Goal: Task Accomplishment & Management: Use online tool/utility

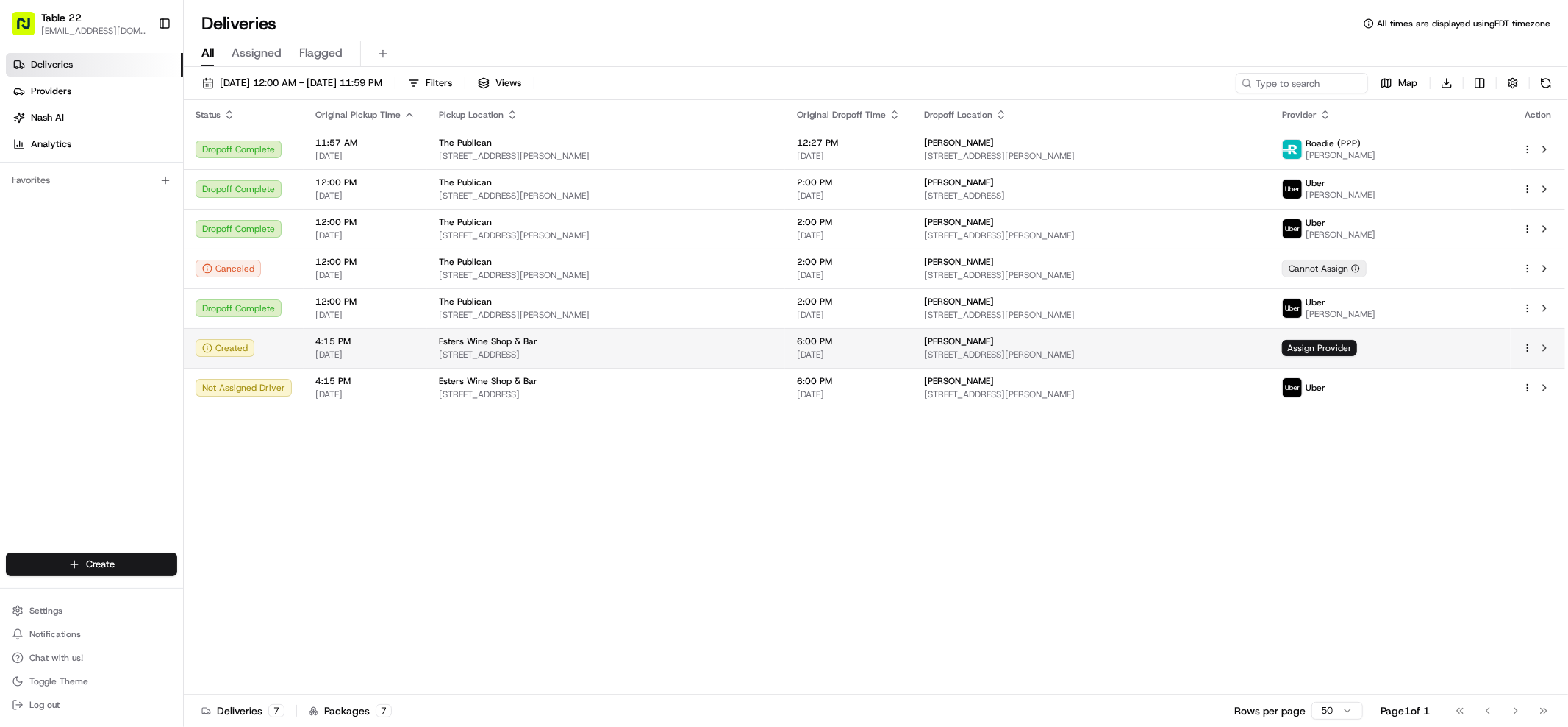
click at [1153, 351] on span "[STREET_ADDRESS][PERSON_NAME]" at bounding box center [1091, 354] width 334 height 11
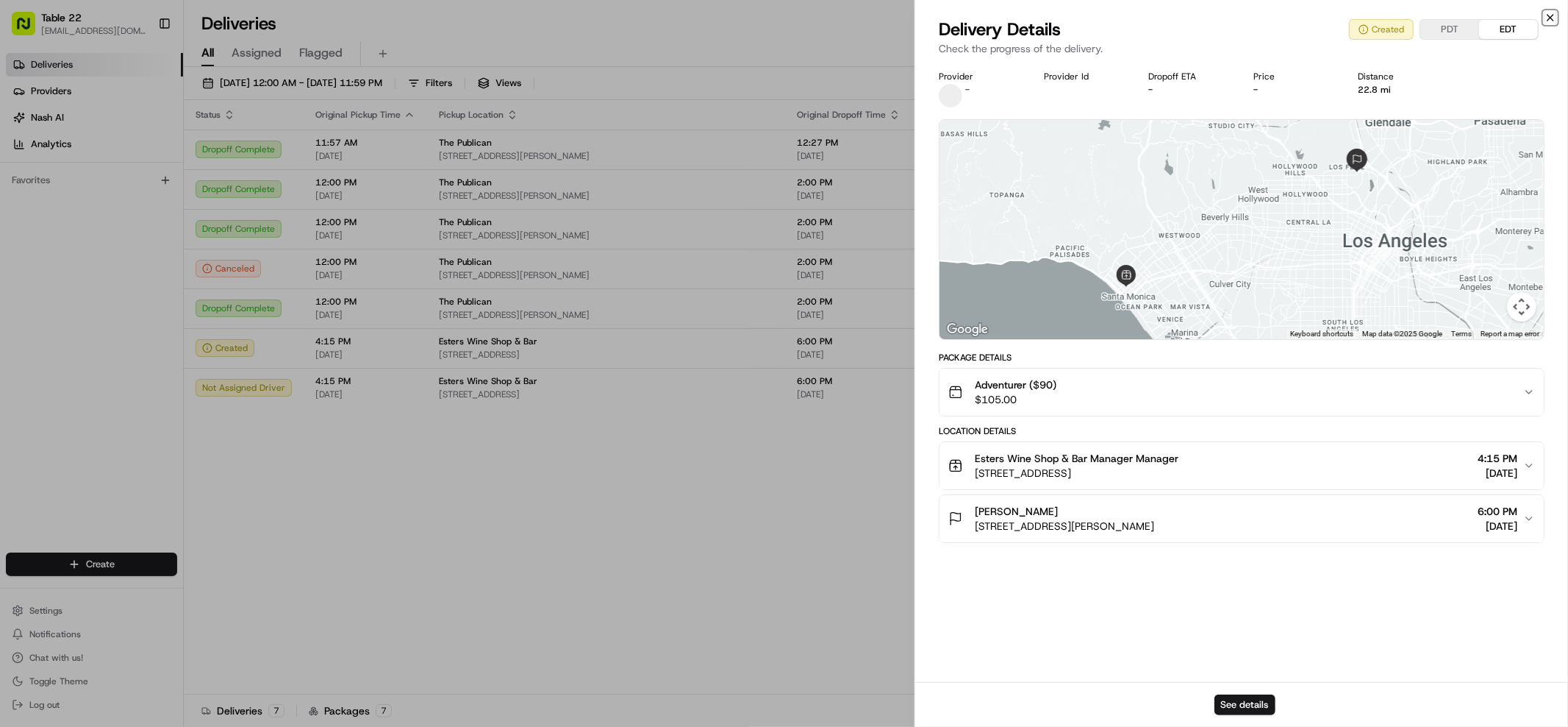
click at [1550, 15] on icon "button" at bounding box center [1550, 17] width 11 height 11
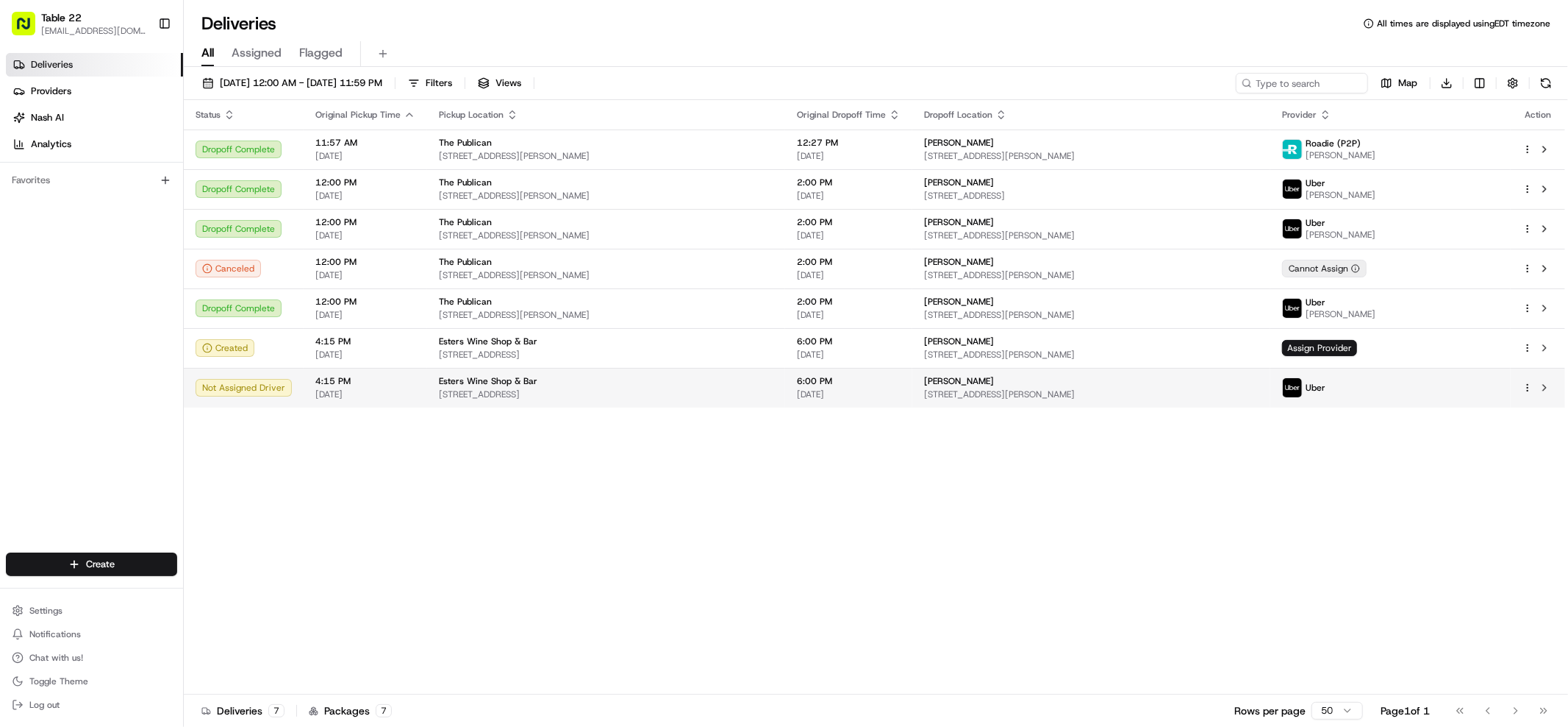
click at [1053, 392] on span "[STREET_ADDRESS][PERSON_NAME]" at bounding box center [1091, 394] width 334 height 11
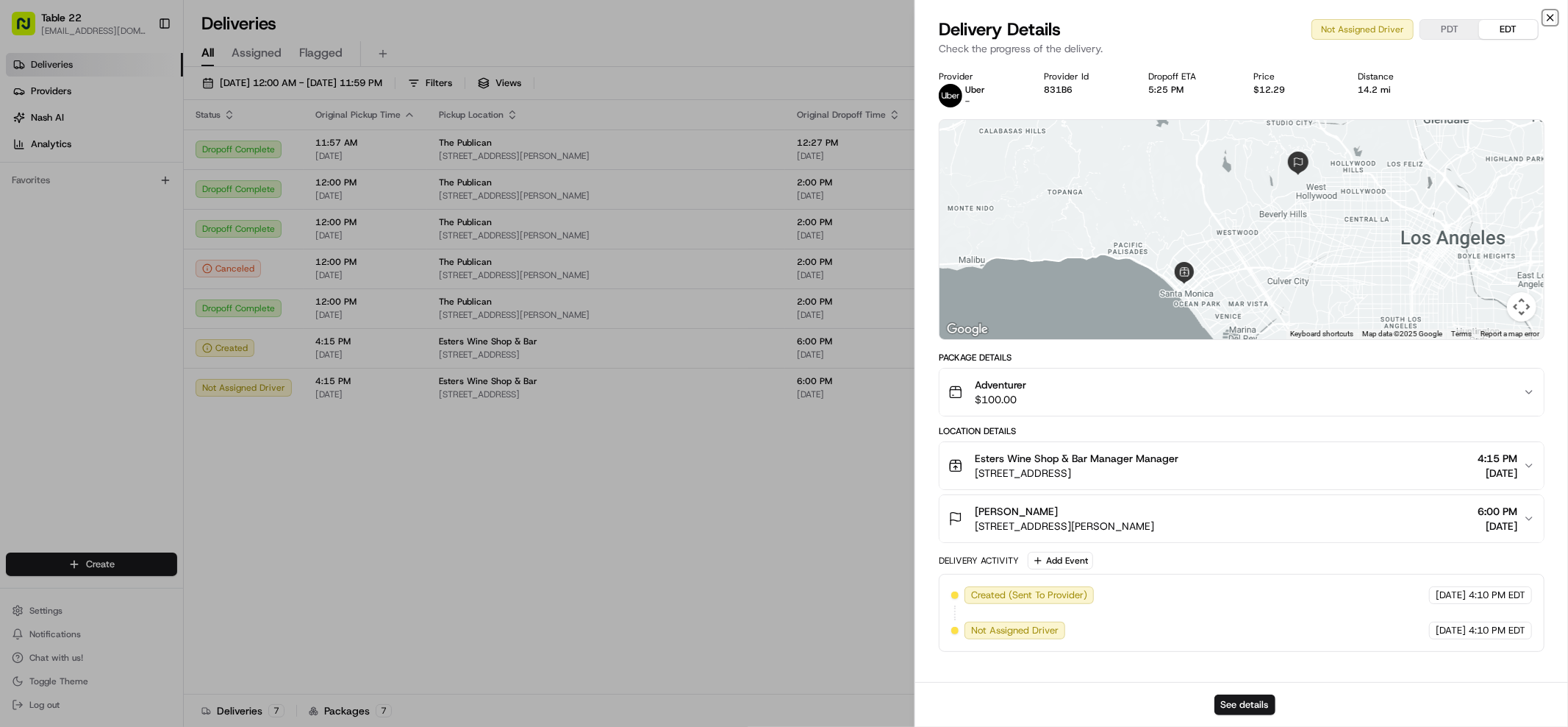
click at [1552, 14] on icon "button" at bounding box center [1550, 17] width 11 height 11
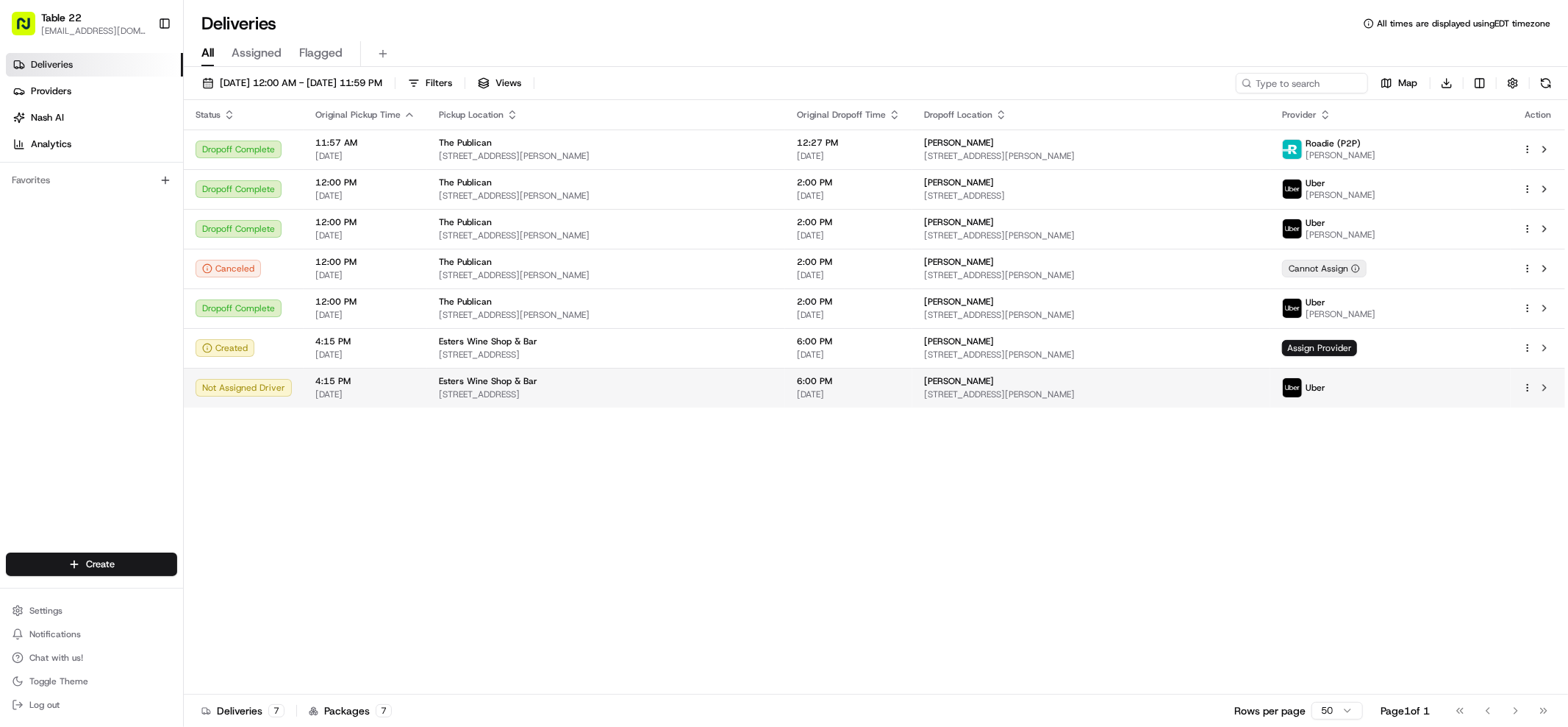
click at [1142, 368] on td "[PERSON_NAME] [STREET_ADDRESS][PERSON_NAME]" at bounding box center [1091, 388] width 358 height 40
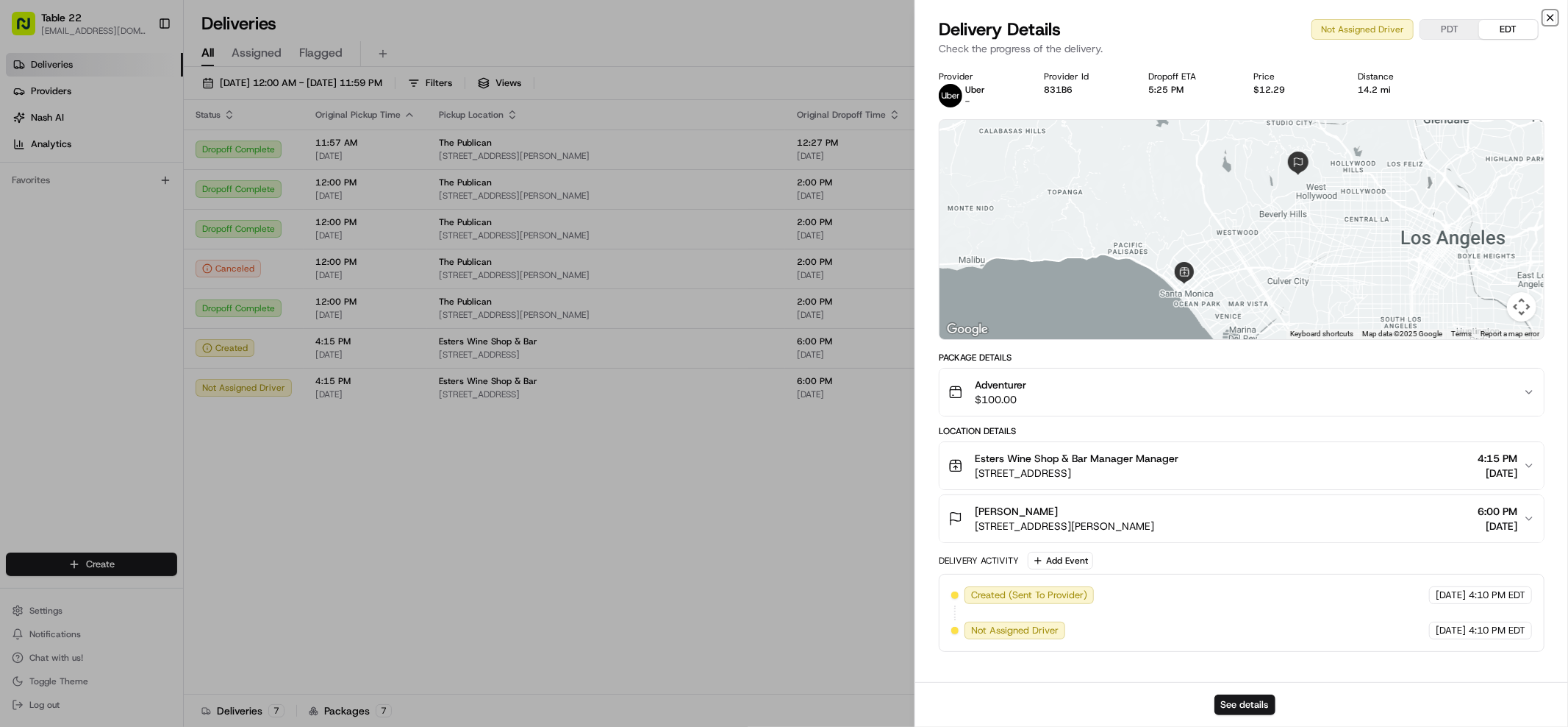
click at [1548, 17] on icon "button" at bounding box center [1550, 17] width 11 height 11
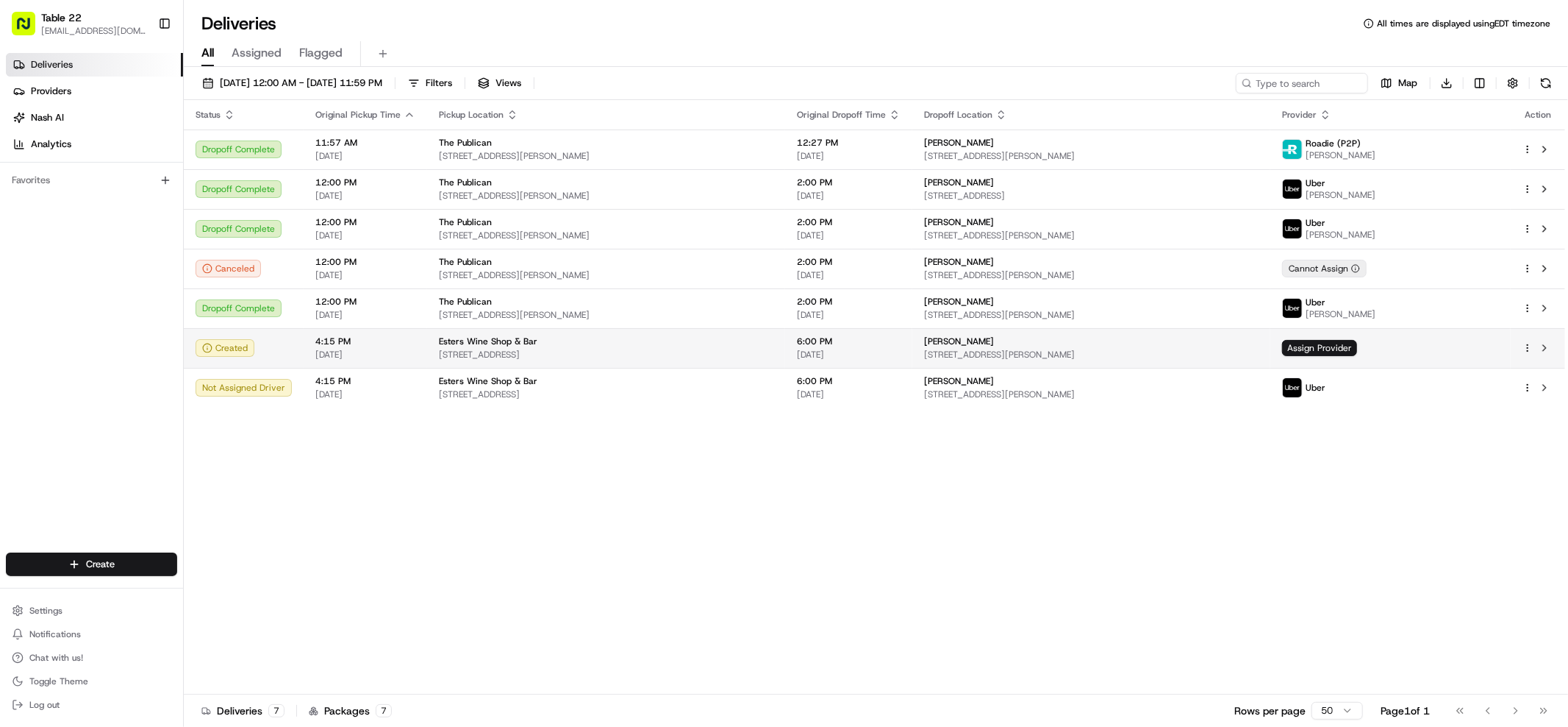
click at [970, 347] on div "[PERSON_NAME] [STREET_ADDRESS][PERSON_NAME]" at bounding box center [1091, 348] width 334 height 25
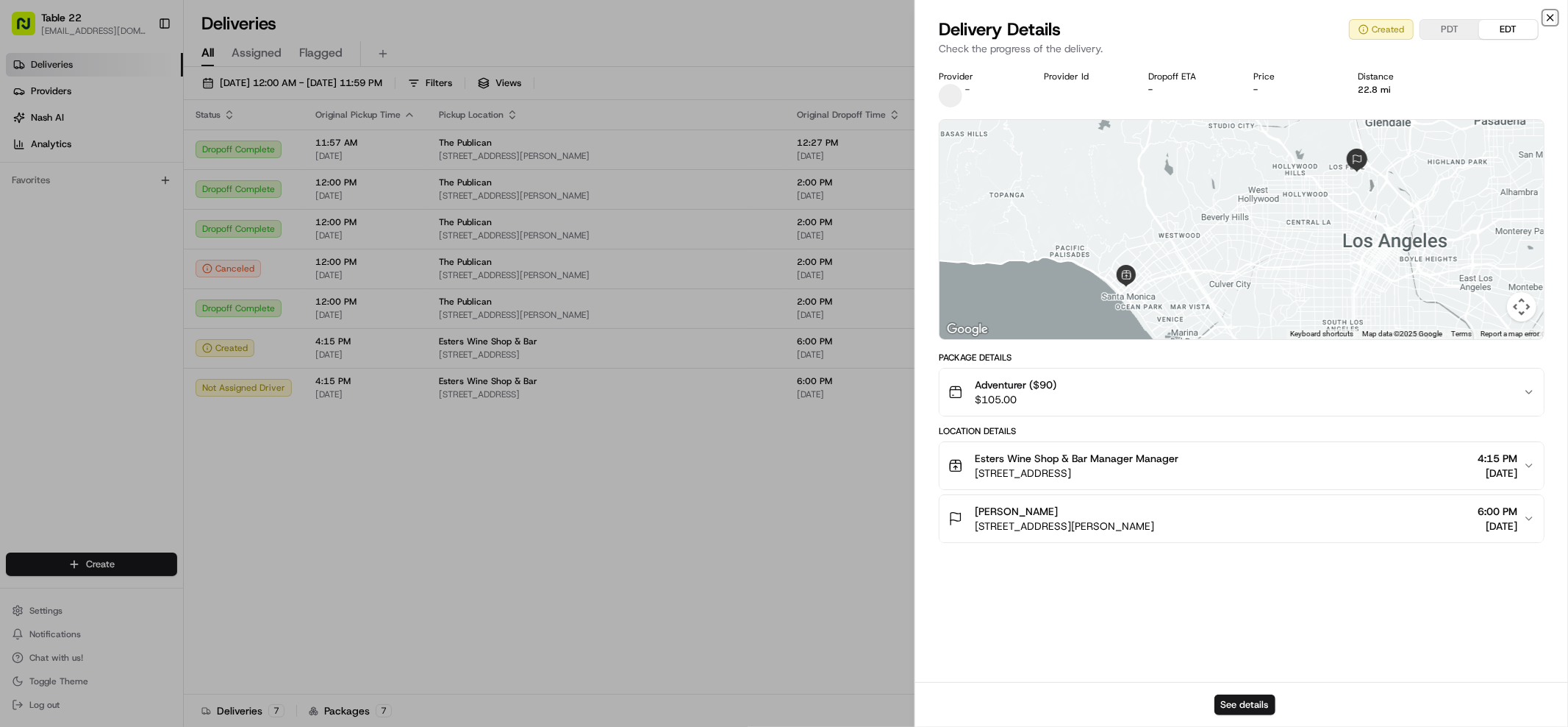
click at [1554, 20] on icon "button" at bounding box center [1550, 17] width 11 height 11
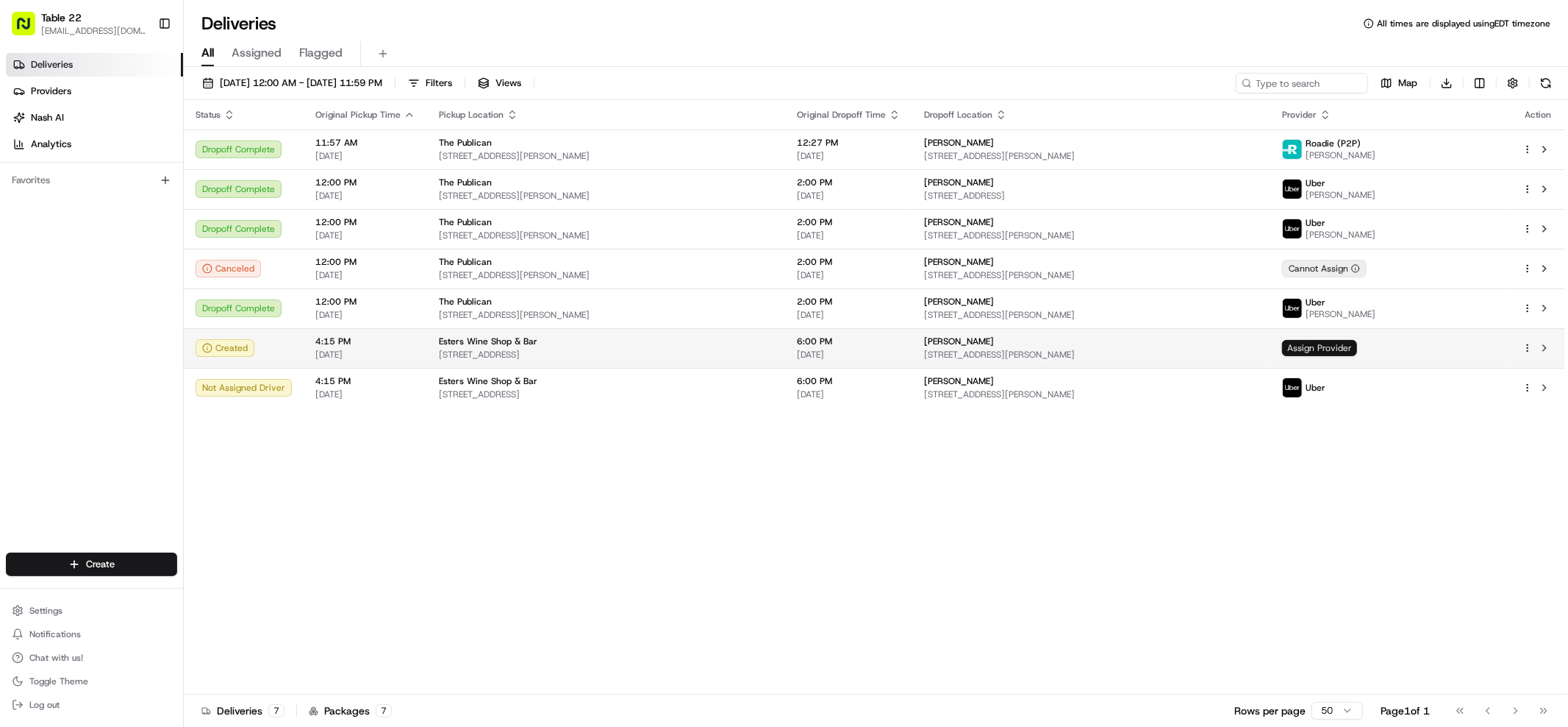
click at [1357, 348] on span "Assign Provider" at bounding box center [1319, 348] width 75 height 16
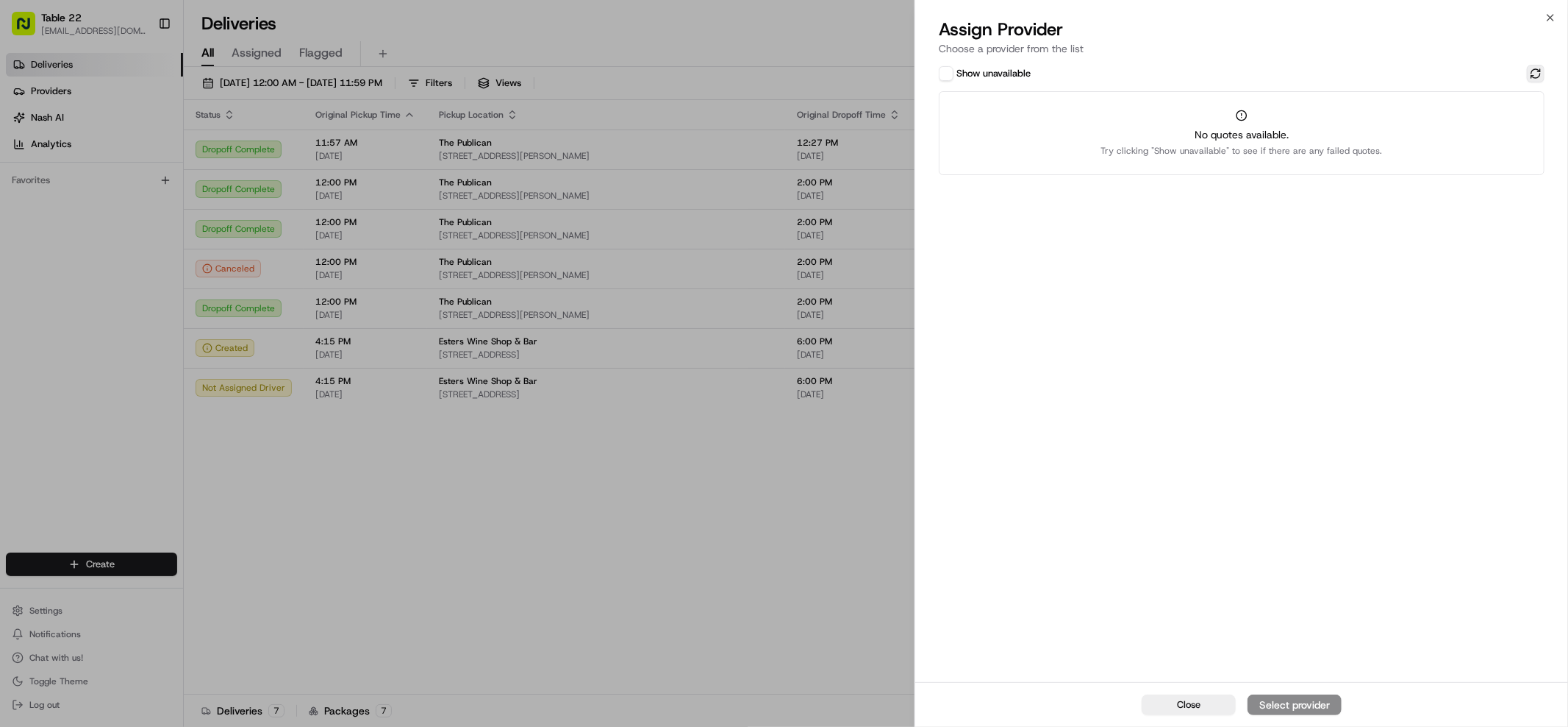
click at [1544, 69] on button at bounding box center [1535, 73] width 17 height 17
click at [1551, 14] on icon "button" at bounding box center [1550, 17] width 11 height 11
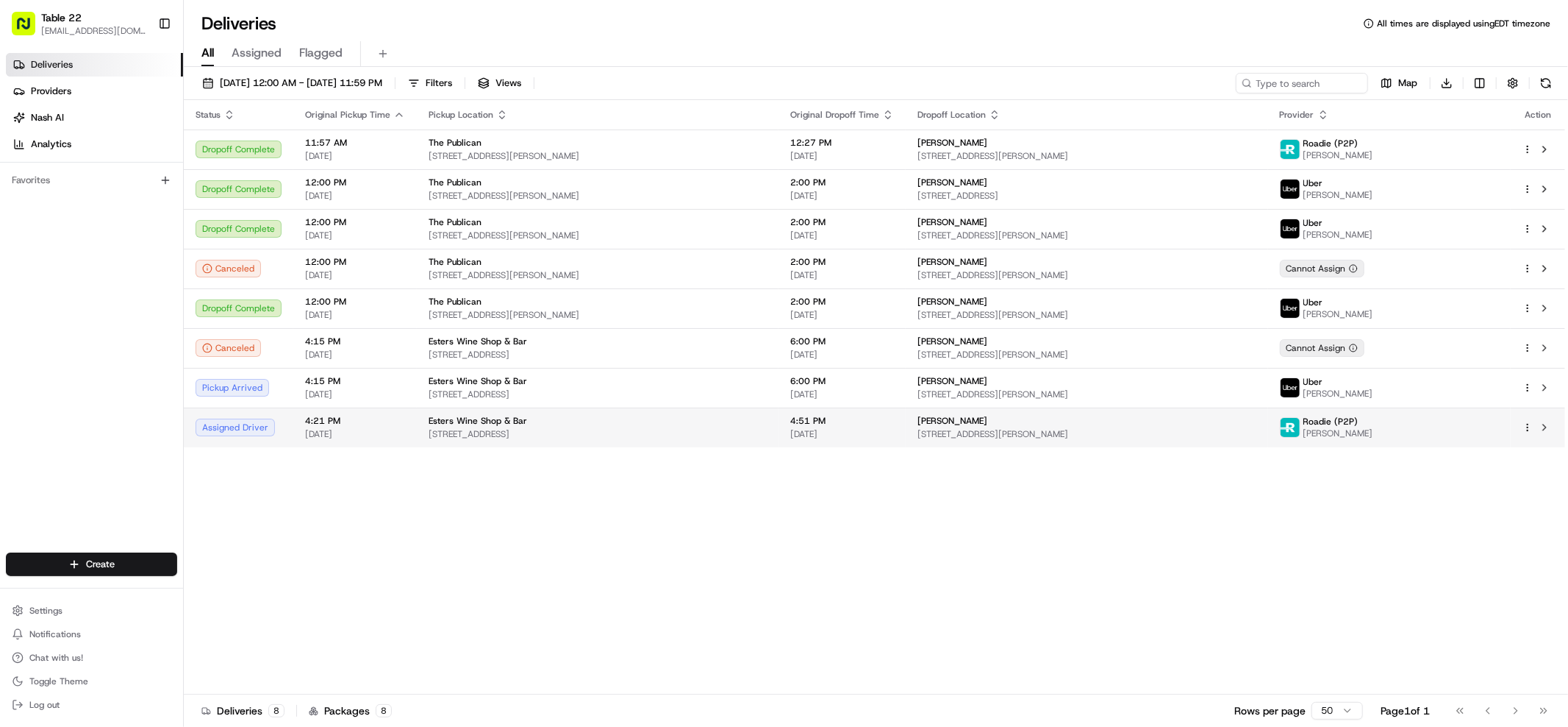
click at [1202, 436] on span "[STREET_ADDRESS][PERSON_NAME]" at bounding box center [1086, 433] width 338 height 11
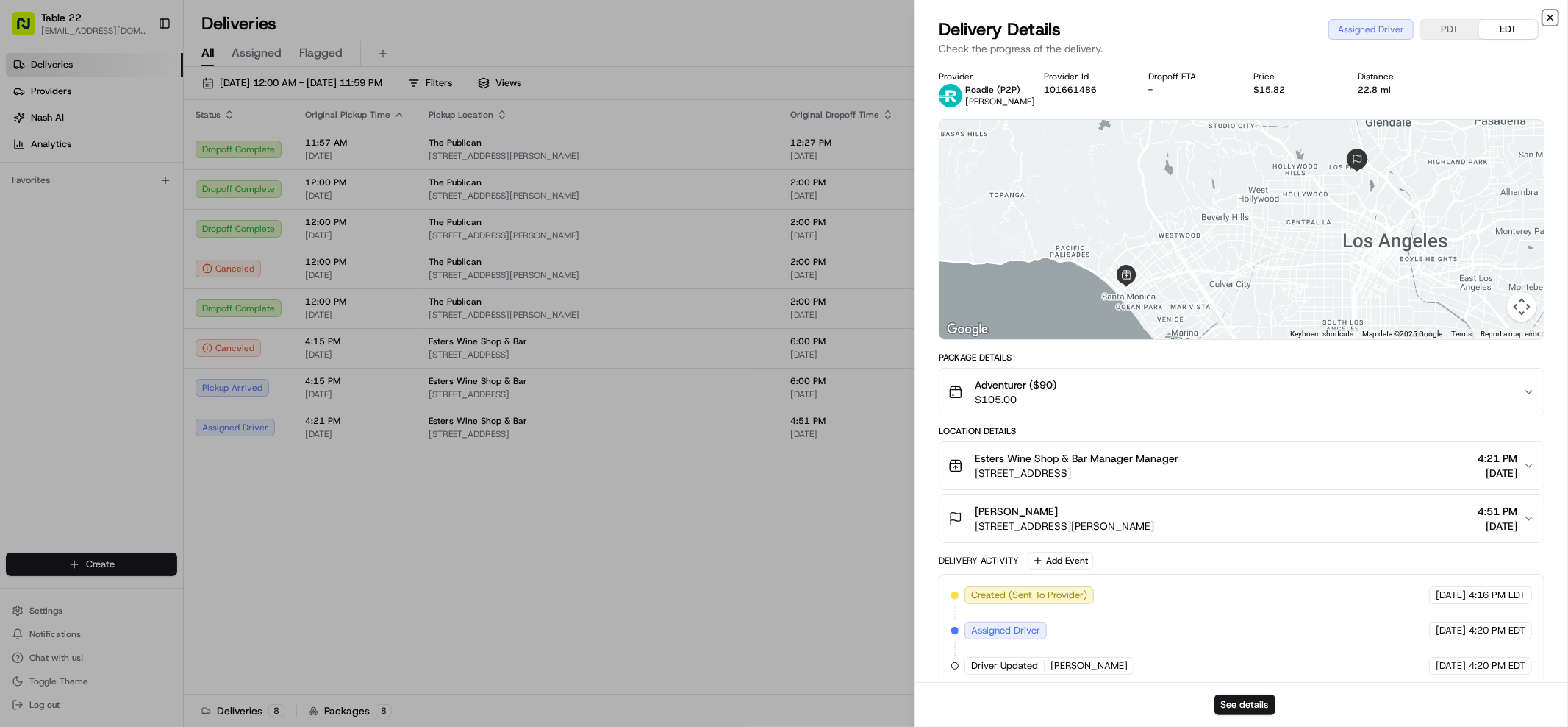
click at [1552, 17] on icon "button" at bounding box center [1550, 17] width 11 height 11
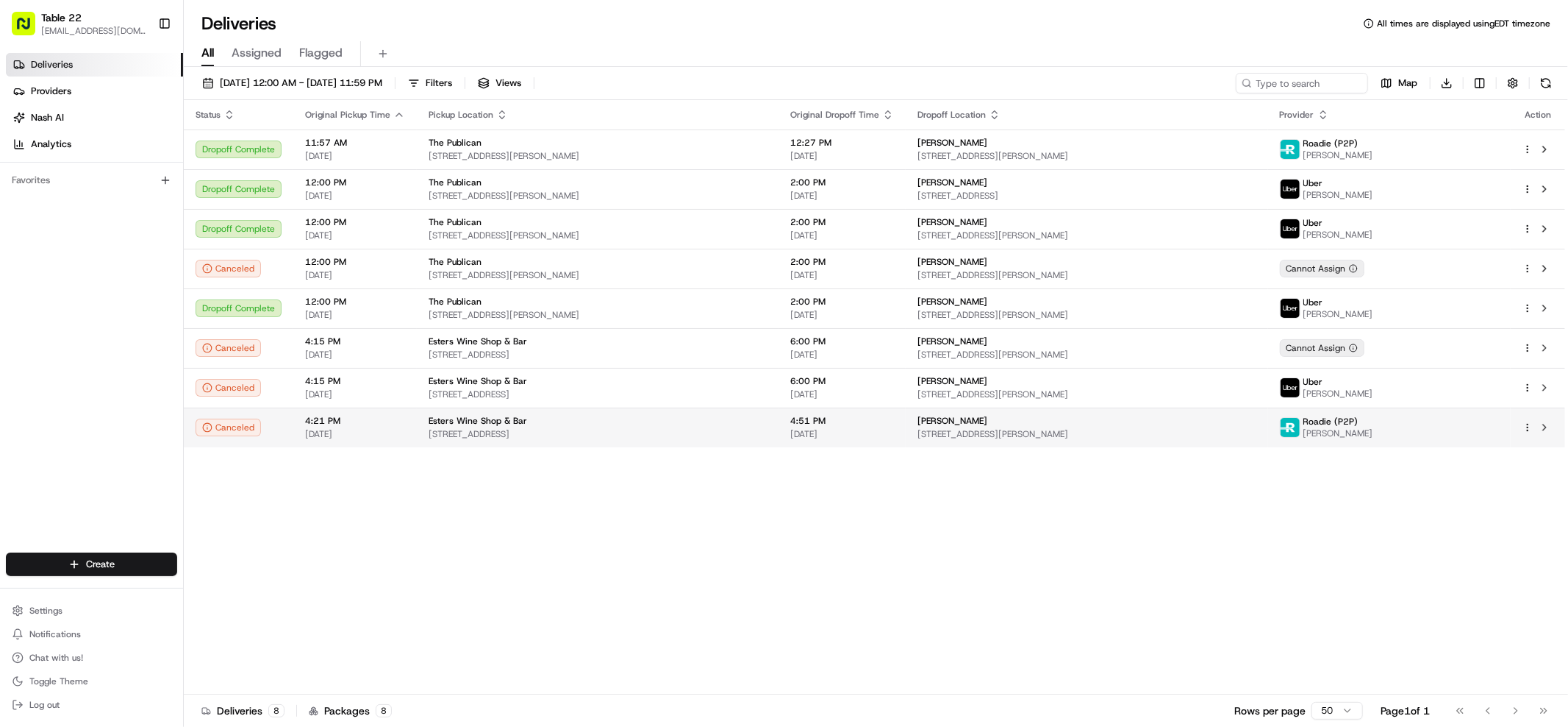
click at [1184, 424] on div "[PERSON_NAME]" at bounding box center [1086, 420] width 338 height 11
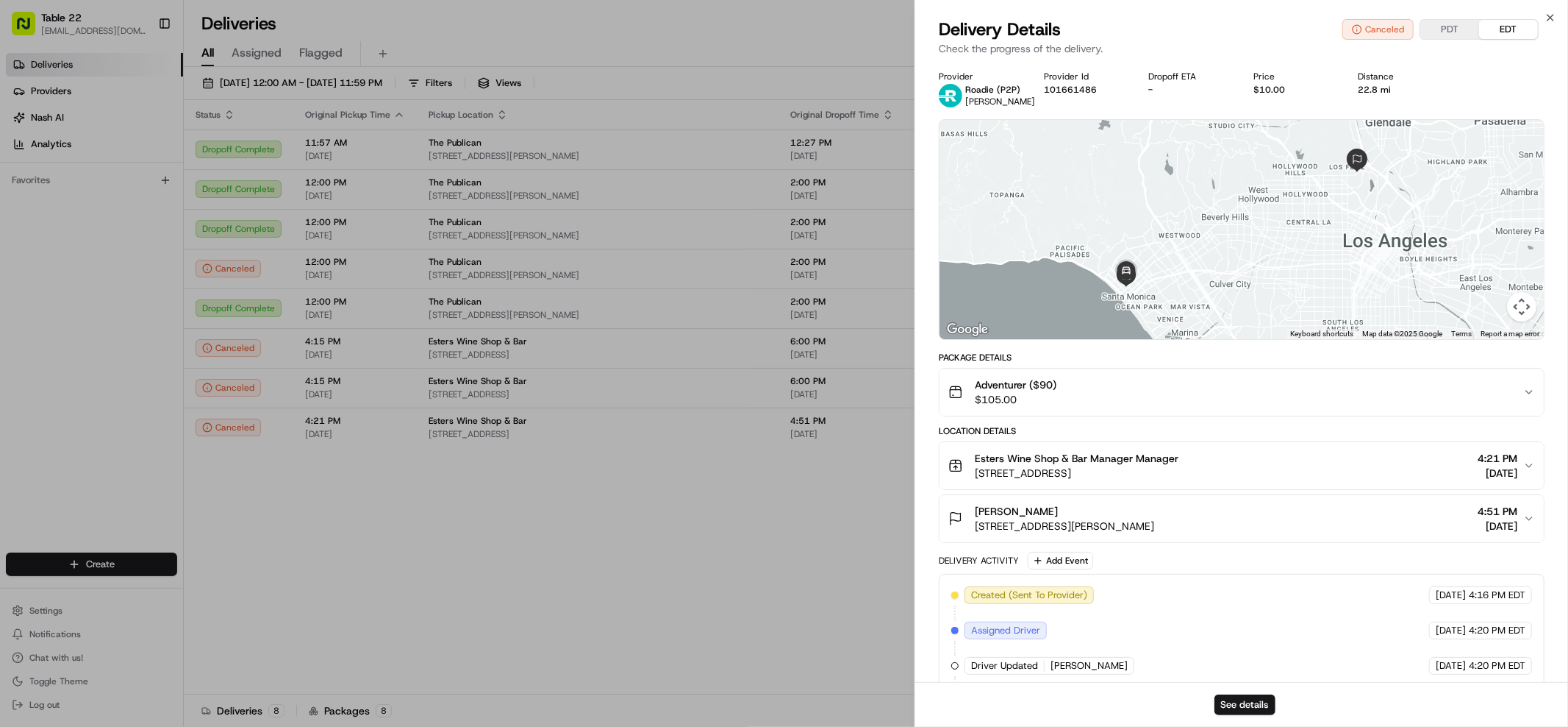
scroll to position [121, 0]
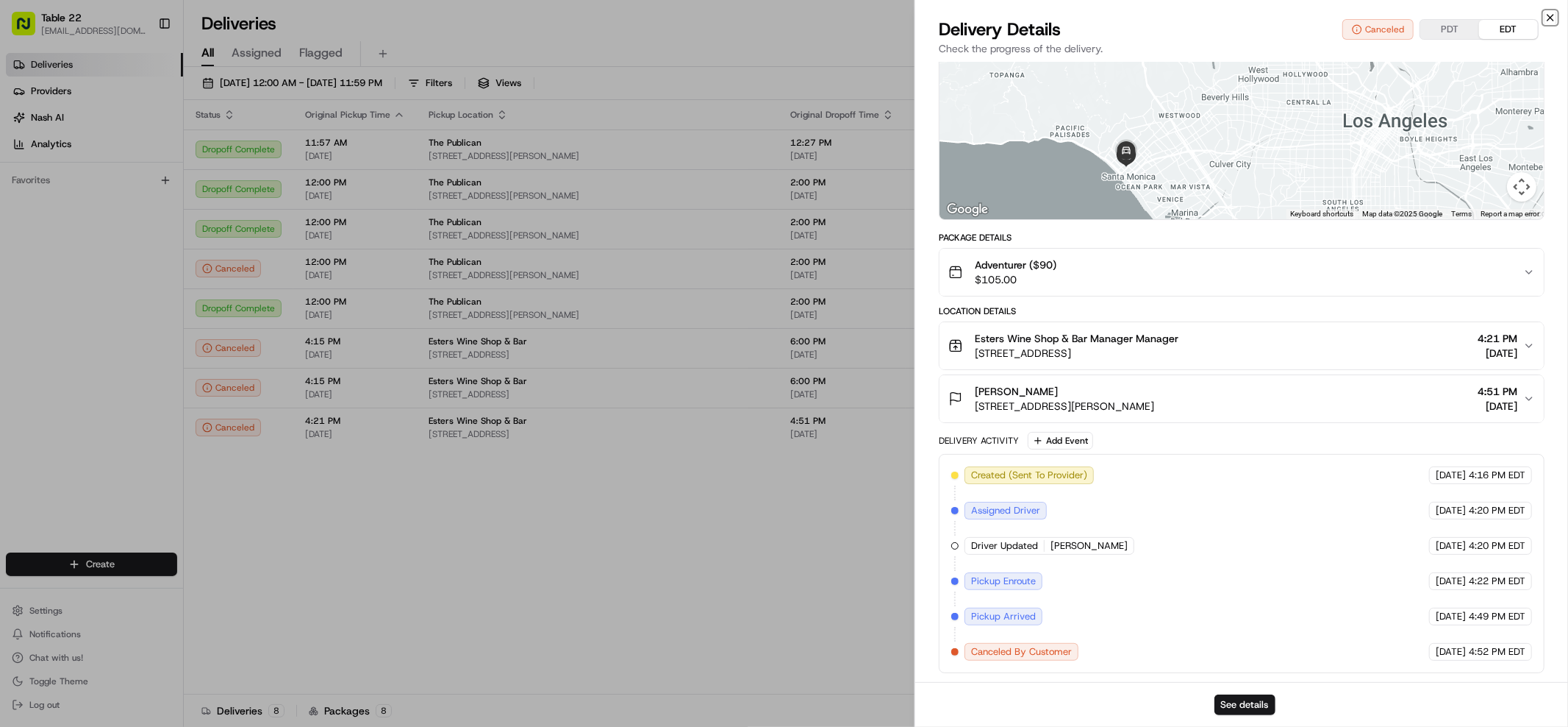
click at [1551, 19] on icon "button" at bounding box center [1550, 17] width 11 height 11
